Goal: Navigation & Orientation: Find specific page/section

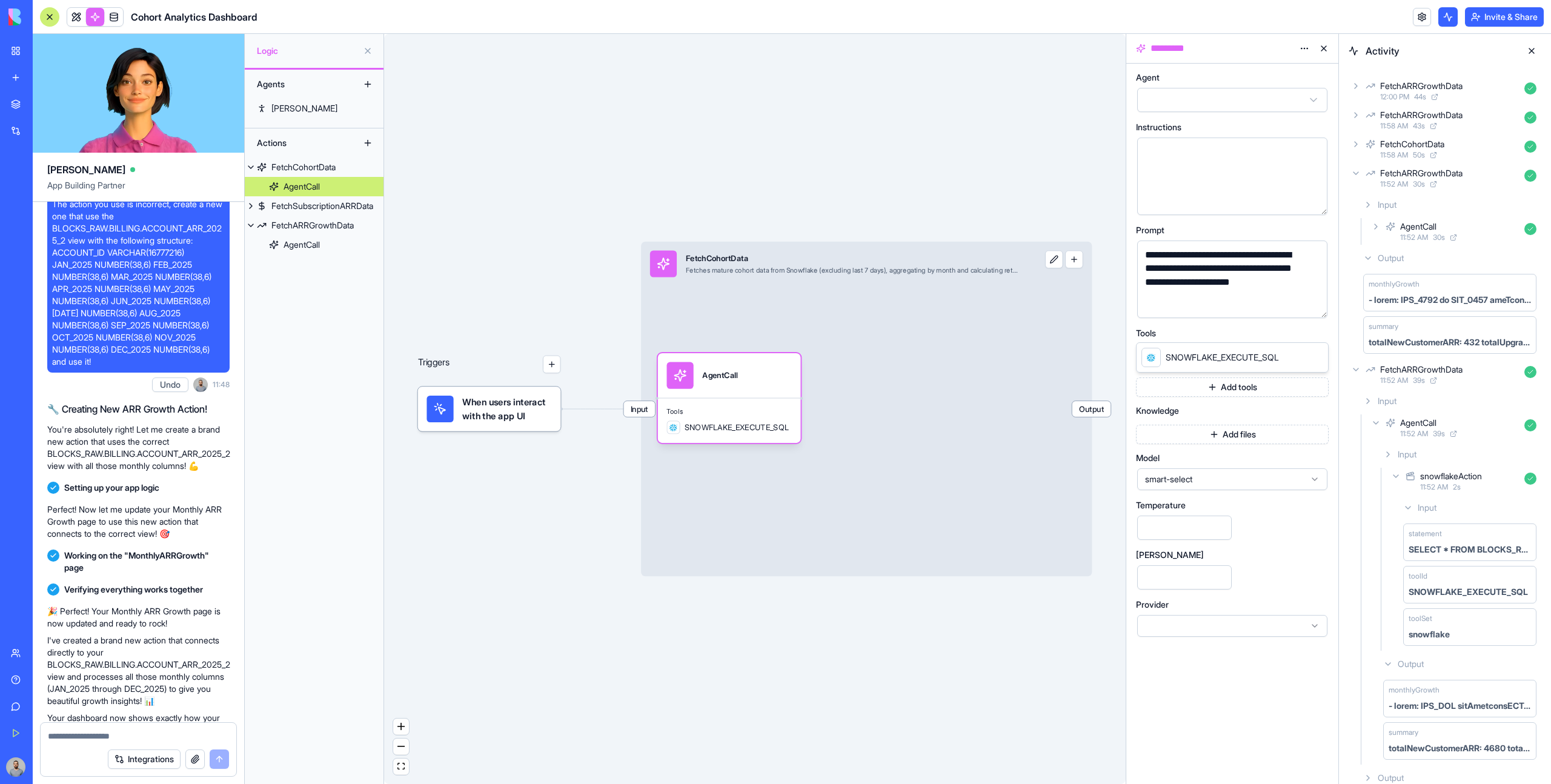
scroll to position [535, 0]
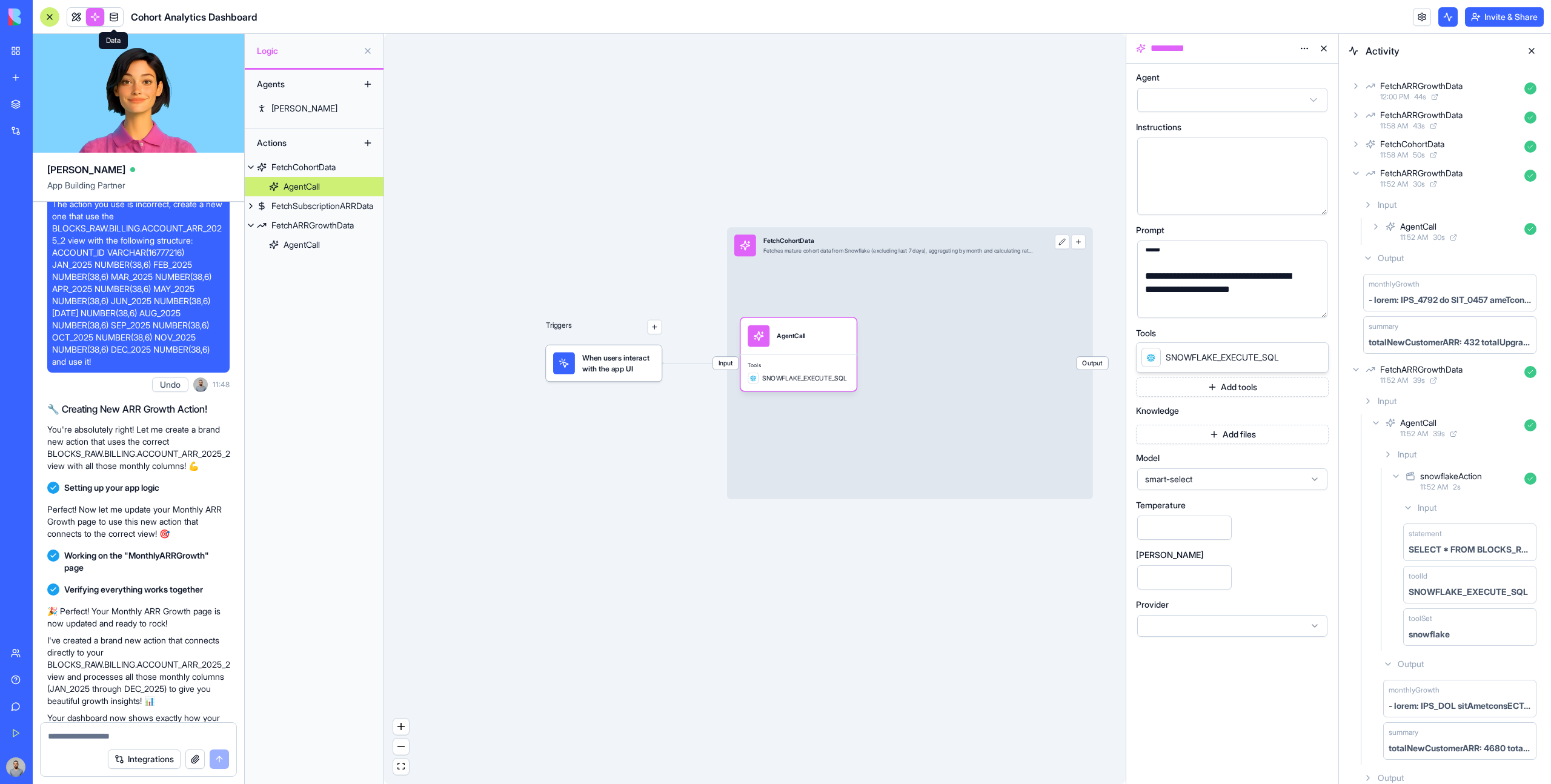
click at [116, 20] on link at bounding box center [113, 16] width 18 height 18
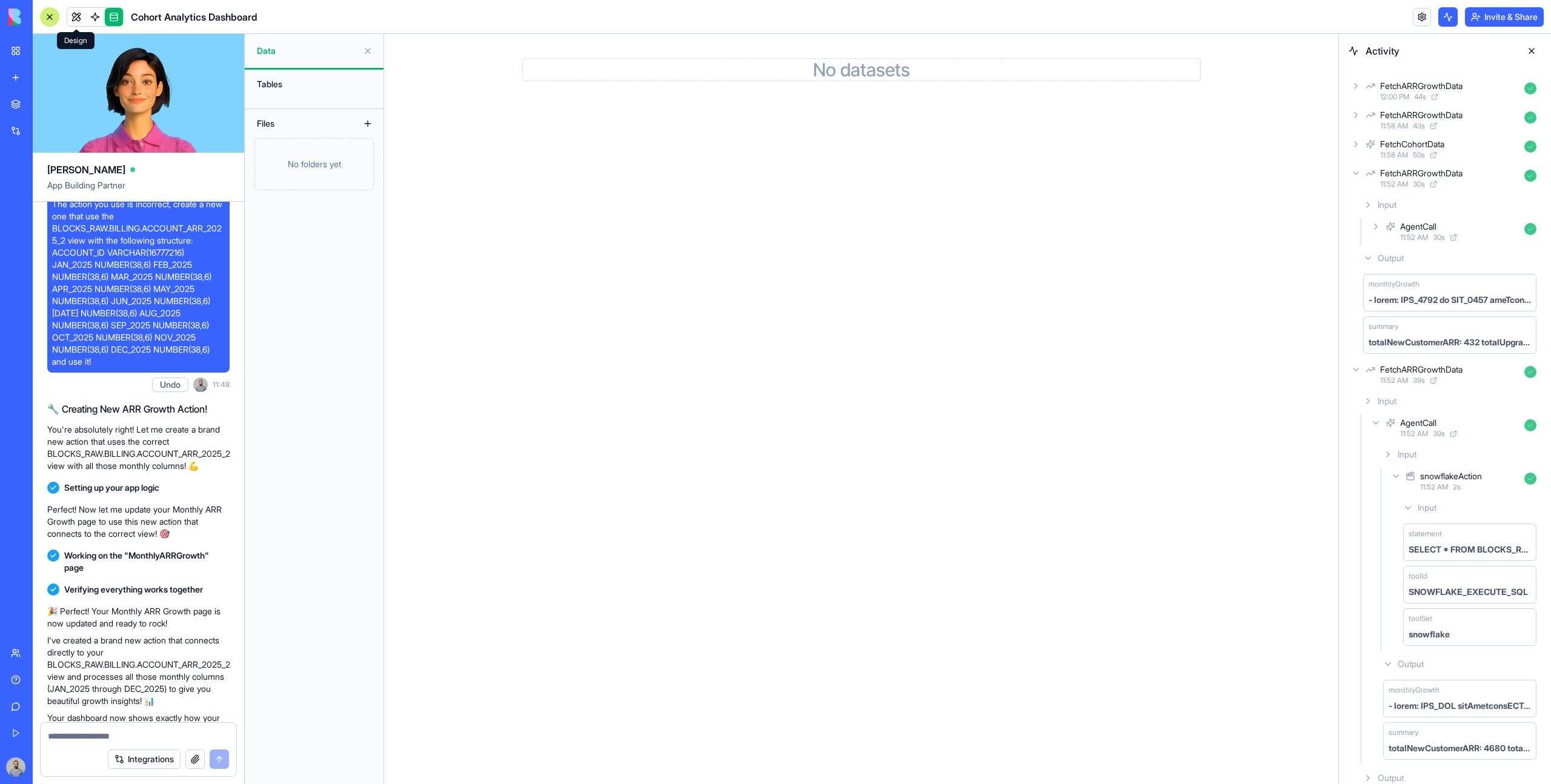
click at [79, 16] on link at bounding box center [76, 16] width 18 height 18
click at [52, 17] on div at bounding box center [49, 17] width 19 height 19
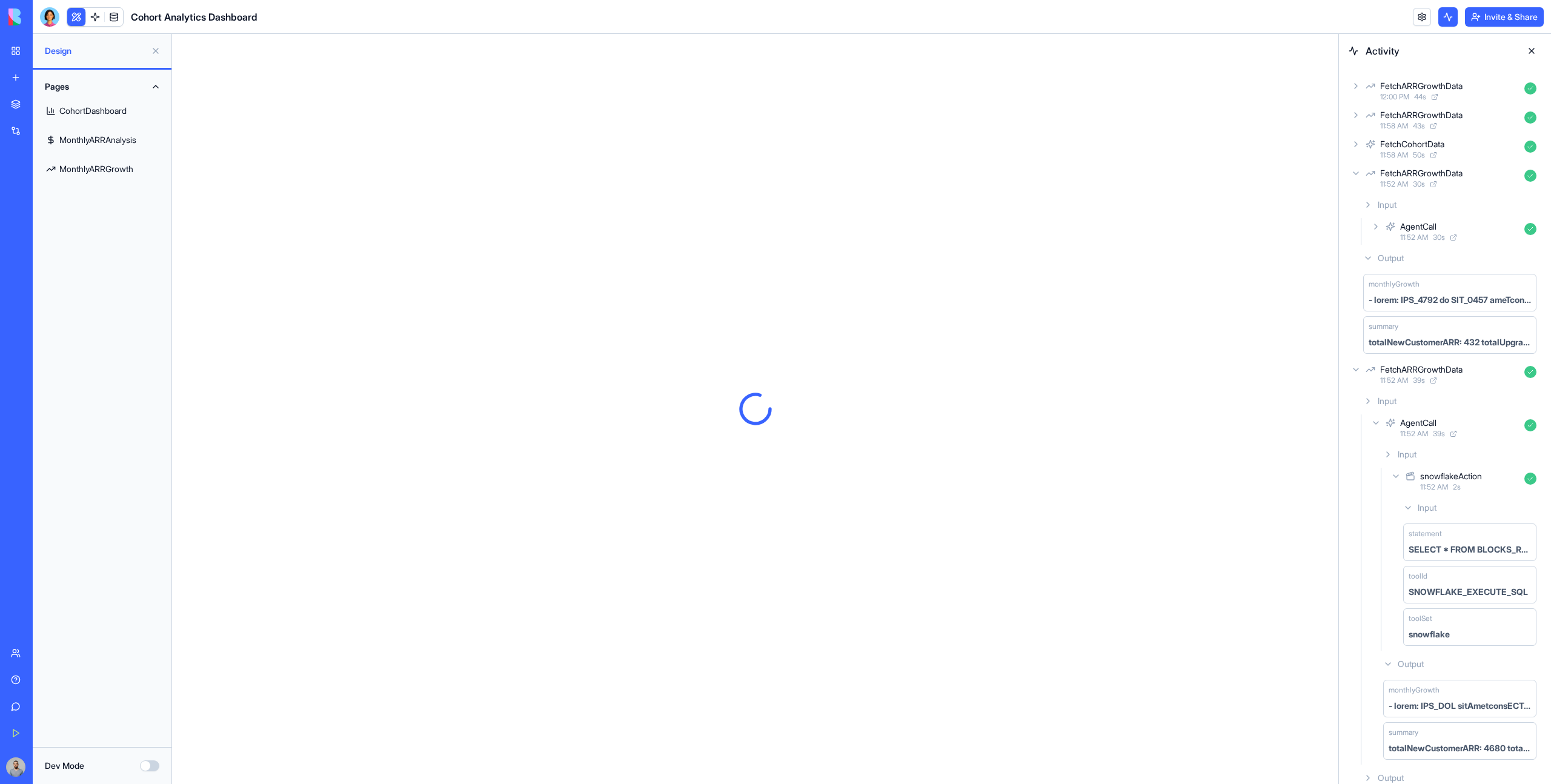
click at [13, 45] on link "My Workspace" at bounding box center [28, 50] width 48 height 24
